Goal: Transaction & Acquisition: Download file/media

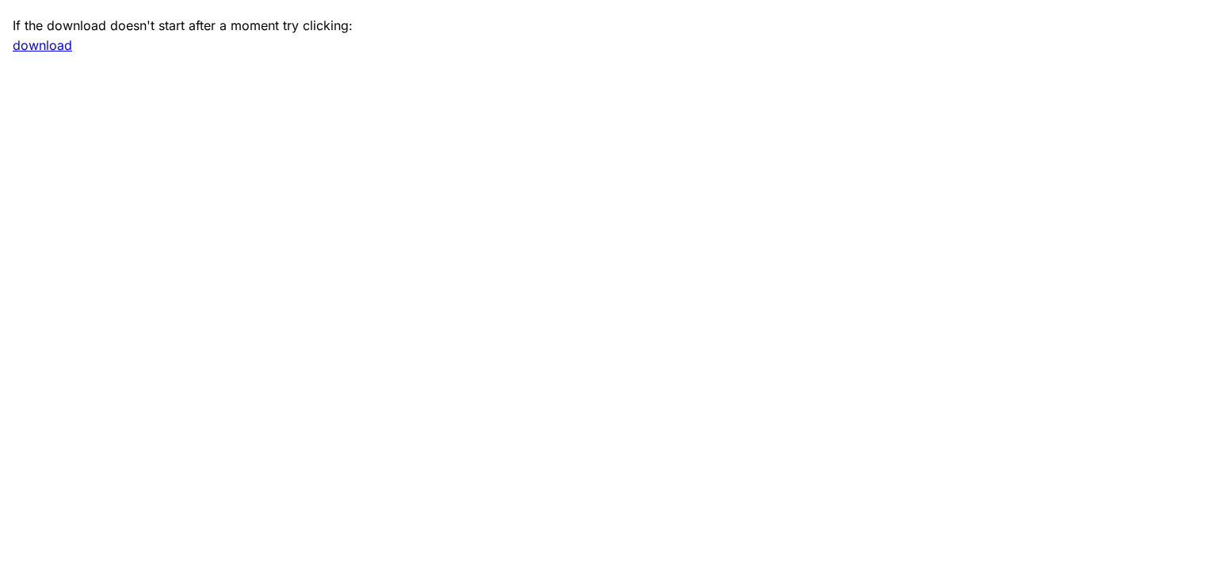
click at [28, 46] on link "download" at bounding box center [42, 45] width 59 height 16
drag, startPoint x: 575, startPoint y: 280, endPoint x: 426, endPoint y: 71, distance: 256.9
click at [575, 279] on main "If the download doesn't start after a moment try clicking: download" at bounding box center [605, 280] width 1211 height 561
click at [52, 51] on link "download" at bounding box center [42, 45] width 59 height 16
drag, startPoint x: 626, startPoint y: 206, endPoint x: 599, endPoint y: 200, distance: 28.5
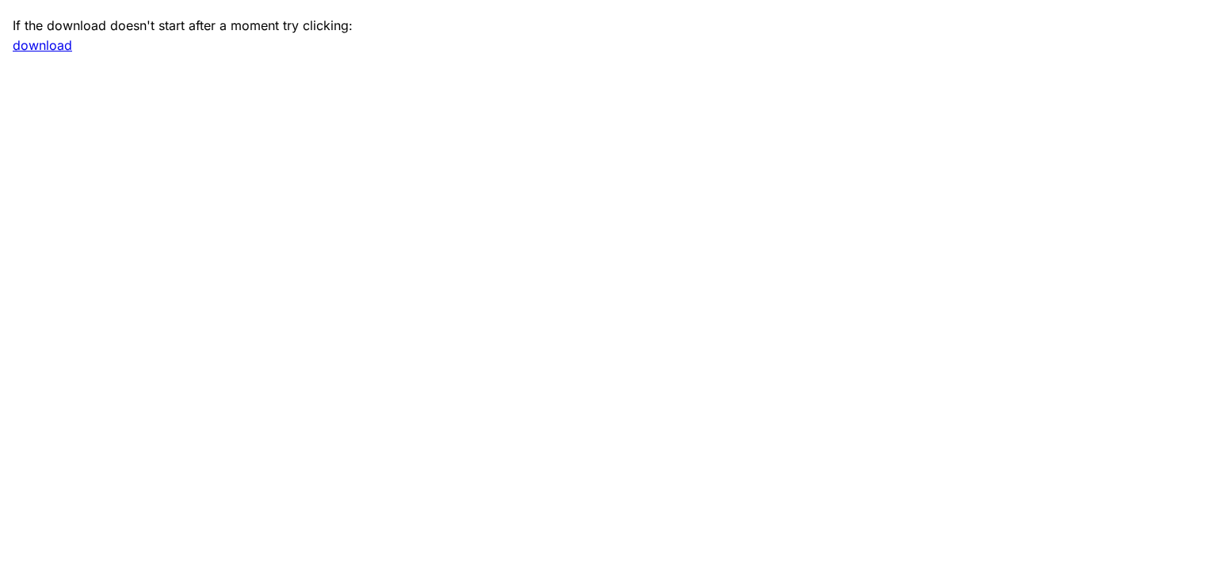
click at [612, 204] on main "If the download doesn't start after a moment try clicking: download" at bounding box center [605, 280] width 1211 height 561
